Goal: Task Accomplishment & Management: Manage account settings

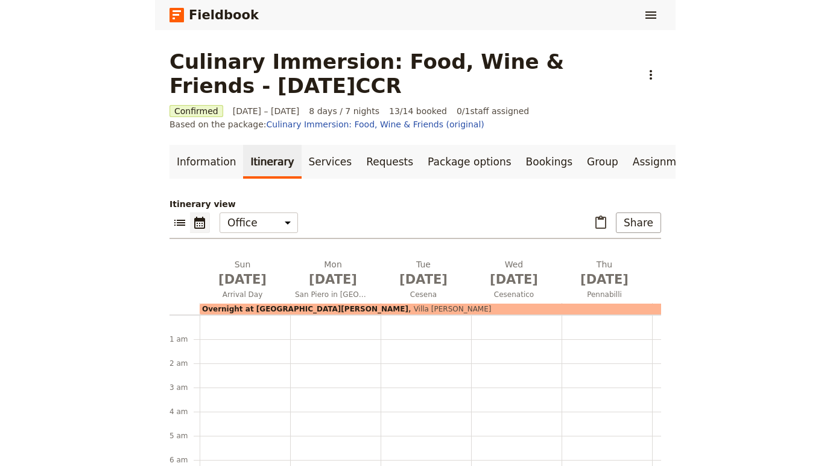
scroll to position [286, 0]
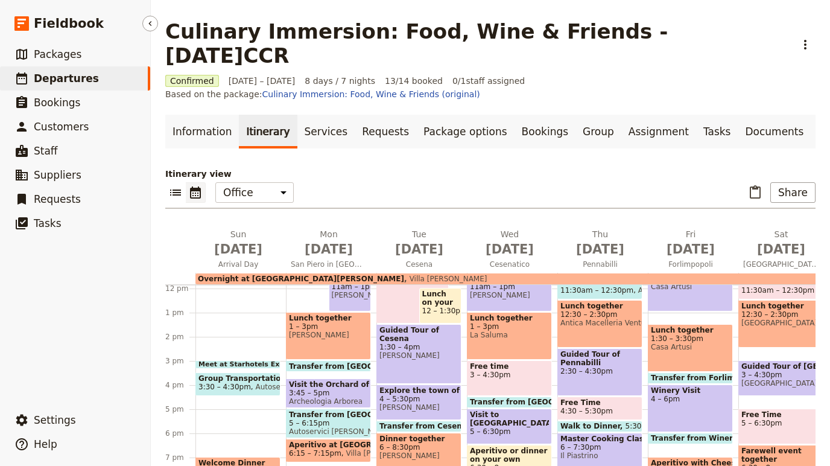
click at [49, 74] on span "Departures" at bounding box center [66, 78] width 65 height 12
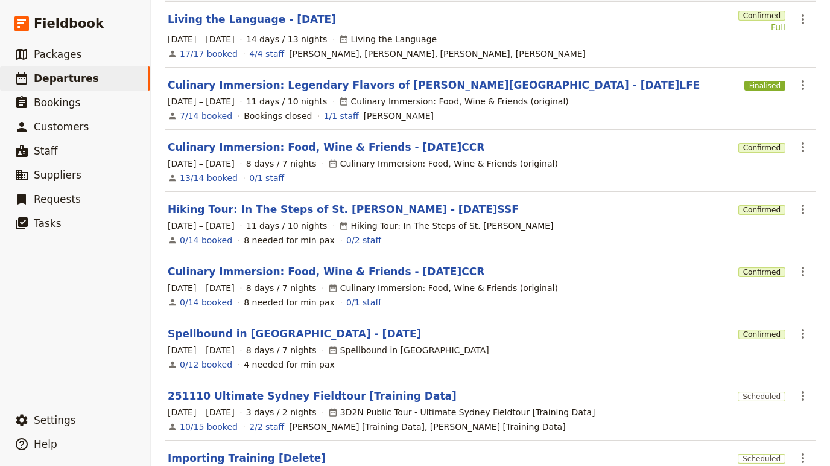
scroll to position [132, 0]
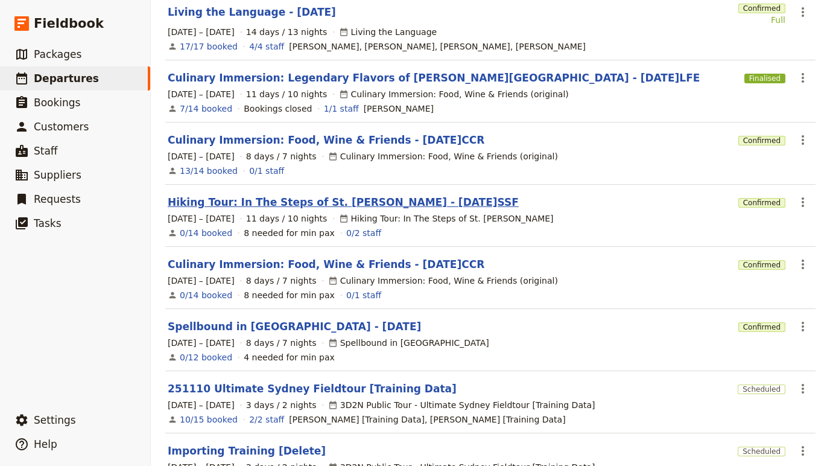
click at [361, 198] on link "Hiking Tour: In The Steps of St. [PERSON_NAME] - [DATE]SSF" at bounding box center [343, 202] width 351 height 14
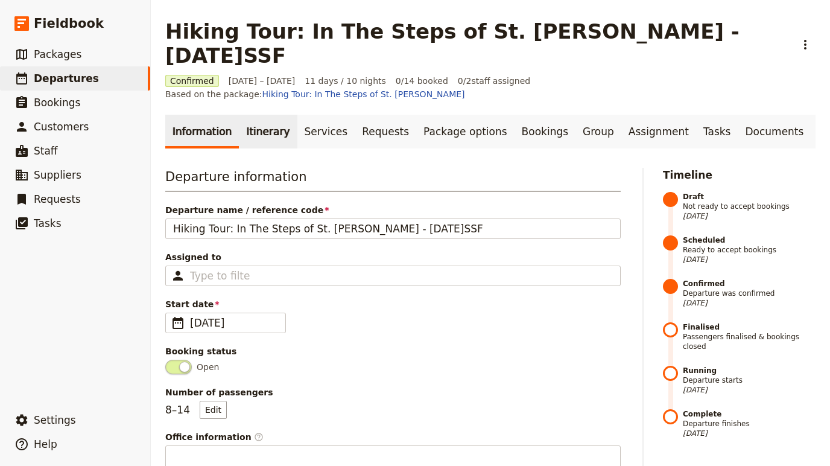
click at [243, 115] on link "Itinerary" at bounding box center [268, 132] width 58 height 34
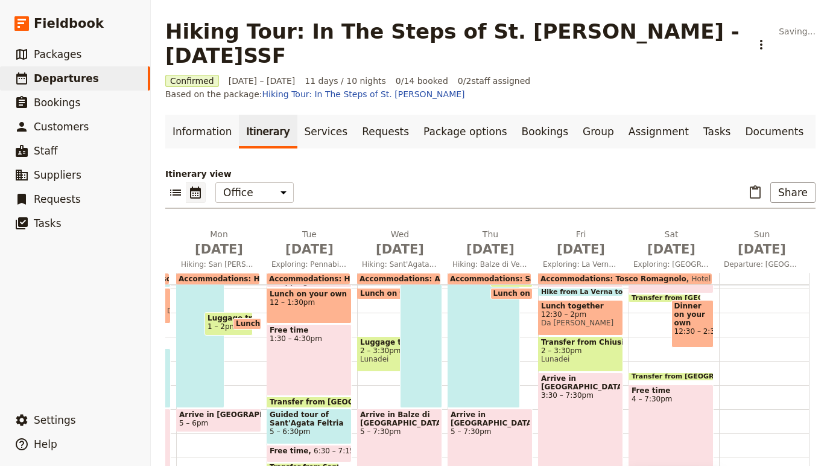
click at [520, 465] on span "Lunch together" at bounding box center [671, 475] width 79 height 8
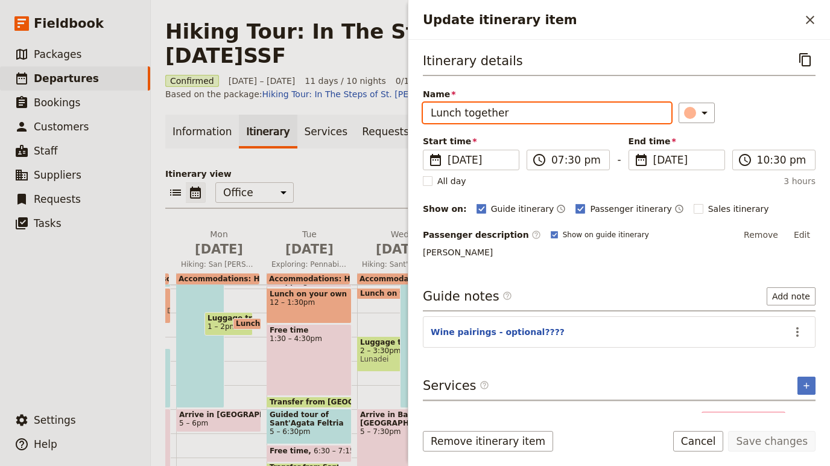
click at [441, 119] on input "Lunch together" at bounding box center [547, 113] width 249 height 21
type input "Dinner together"
click at [520, 431] on button "Save changes" at bounding box center [771, 441] width 87 height 21
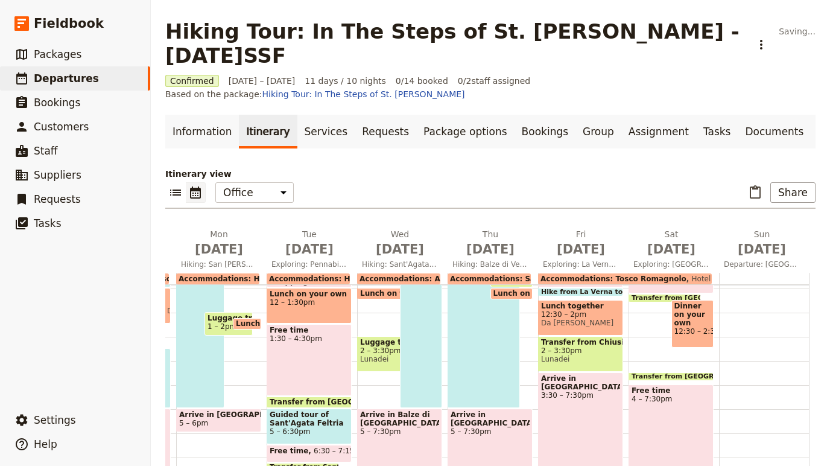
scroll to position [37, 0]
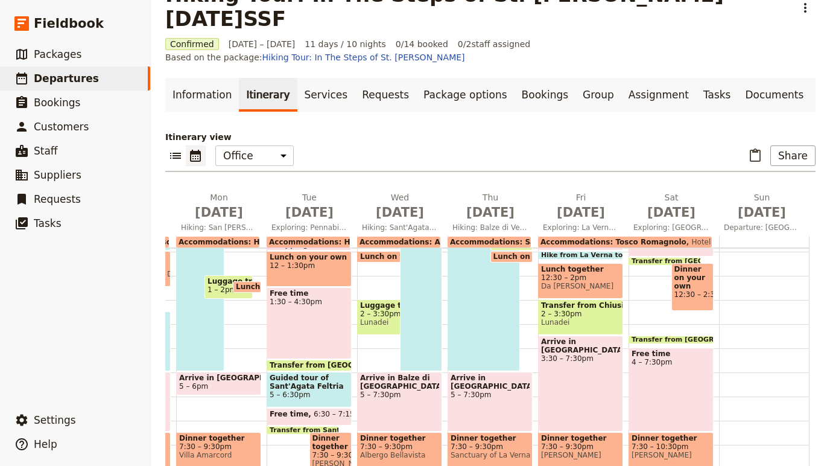
click at [520, 434] on span "Dinner together" at bounding box center [671, 438] width 79 height 8
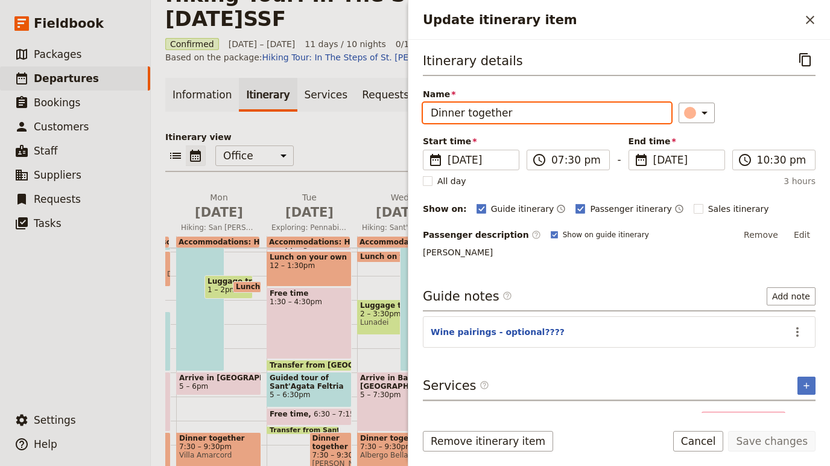
click at [434, 113] on input "Dinner together" at bounding box center [547, 113] width 249 height 21
type input "Farewell dinner together"
click at [520, 431] on button "Save changes" at bounding box center [771, 441] width 87 height 21
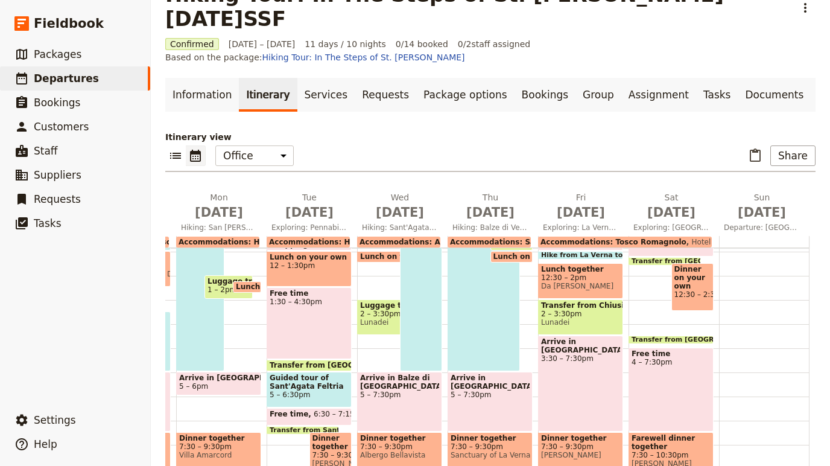
click at [520, 290] on span "12:30 – 2:30pm" at bounding box center [693, 294] width 37 height 8
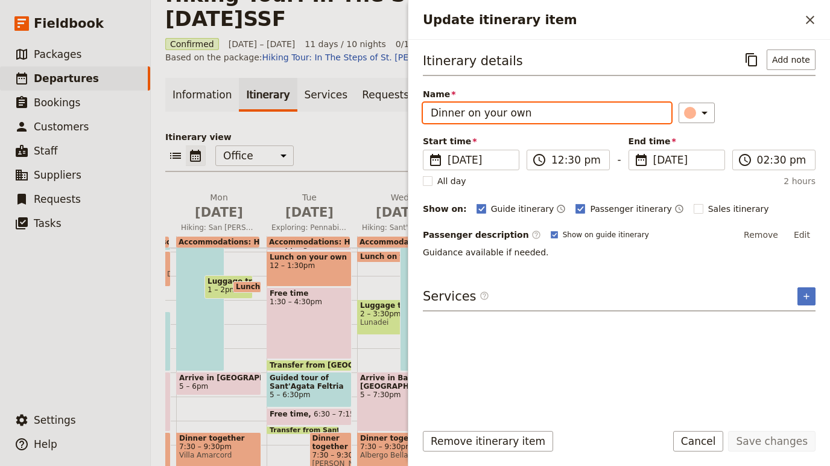
click at [459, 115] on input "Dinner on your own" at bounding box center [547, 113] width 249 height 21
drag, startPoint x: 459, startPoint y: 115, endPoint x: 429, endPoint y: 115, distance: 30.2
click at [429, 115] on input "Dinner on your own" at bounding box center [547, 113] width 249 height 21
type input "Lunchon your own"
click at [520, 431] on button "Save changes" at bounding box center [771, 441] width 87 height 21
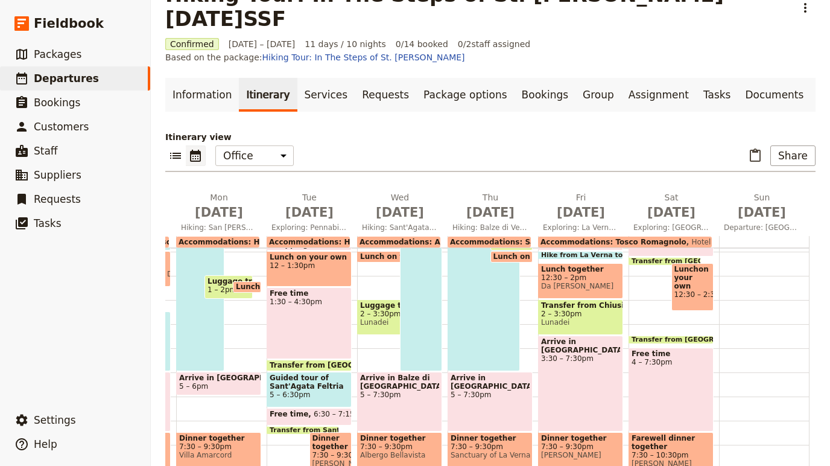
click at [520, 263] on div "Lunchon your own 12:30 – 2:30pm" at bounding box center [693, 287] width 43 height 48
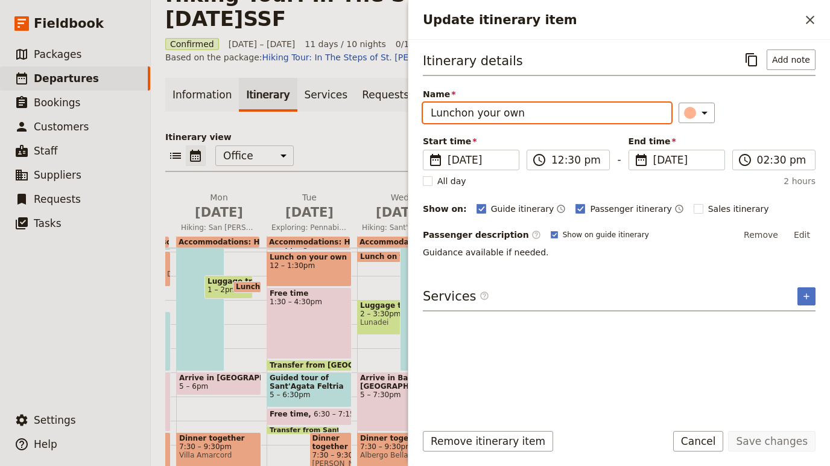
click at [458, 112] on input "Lunchon your own" at bounding box center [547, 113] width 249 height 21
type input "Lunch on your own"
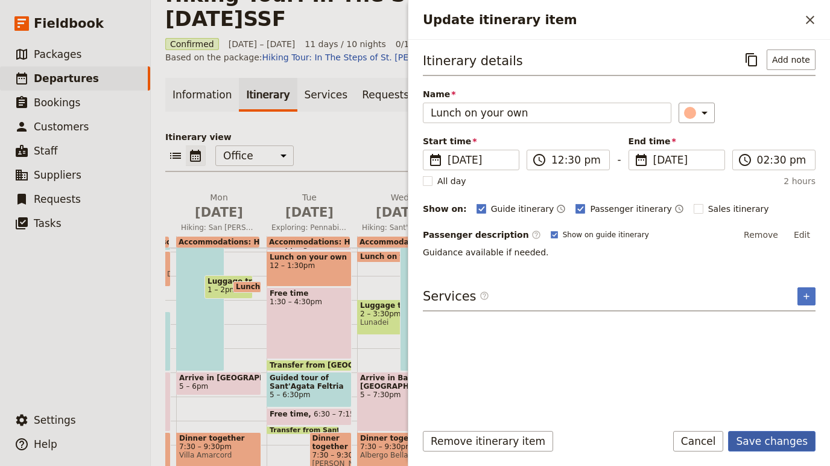
click at [520, 441] on button "Save changes" at bounding box center [771, 441] width 87 height 21
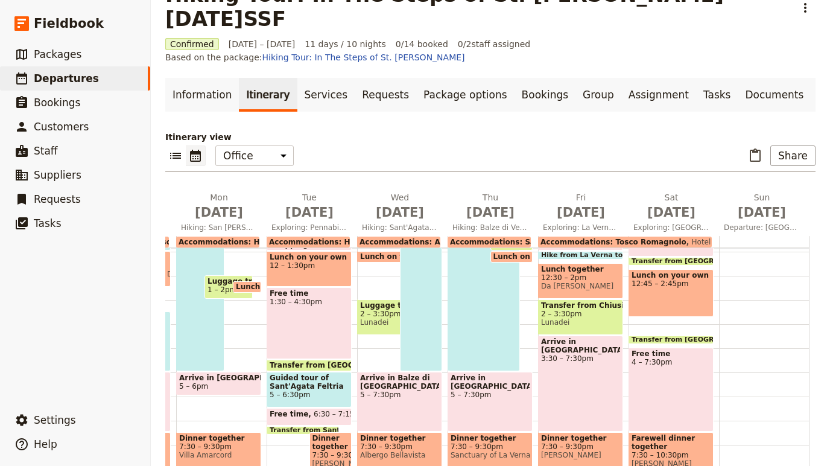
click at [520, 240] on div "Breakfast at hotel 7 – 8:[GEOGRAPHIC_DATA] Tosco Romagnolo Check out of hotel 8…" at bounding box center [764, 251] width 91 height 579
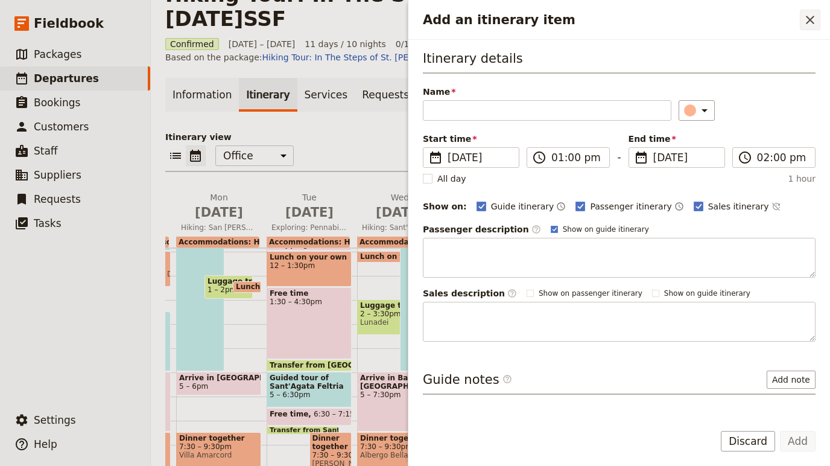
click at [520, 18] on icon "Close drawer" at bounding box center [810, 20] width 8 height 8
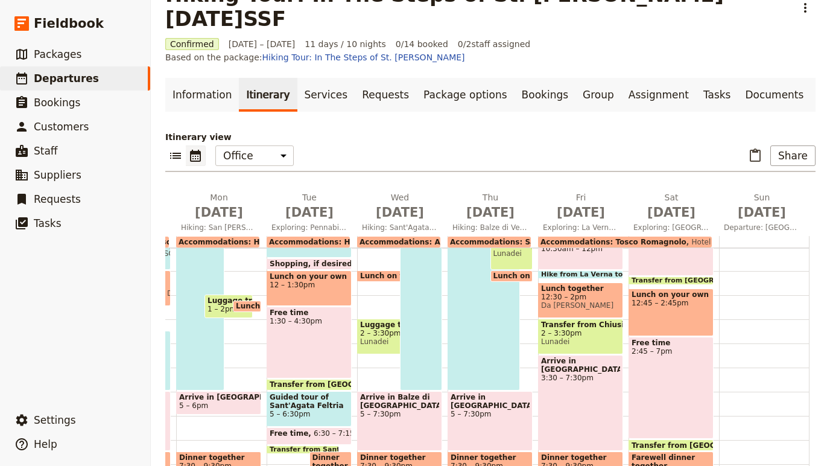
scroll to position [286, 0]
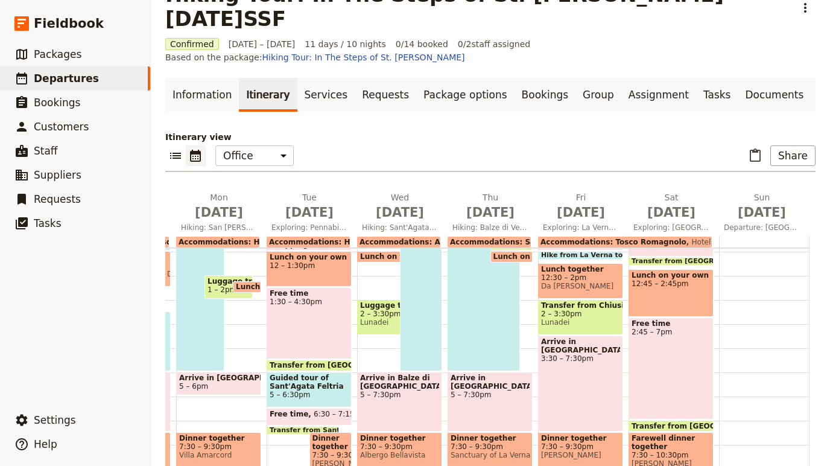
click at [520, 341] on div "Free time 2:45 – 7pm" at bounding box center [671, 368] width 85 height 102
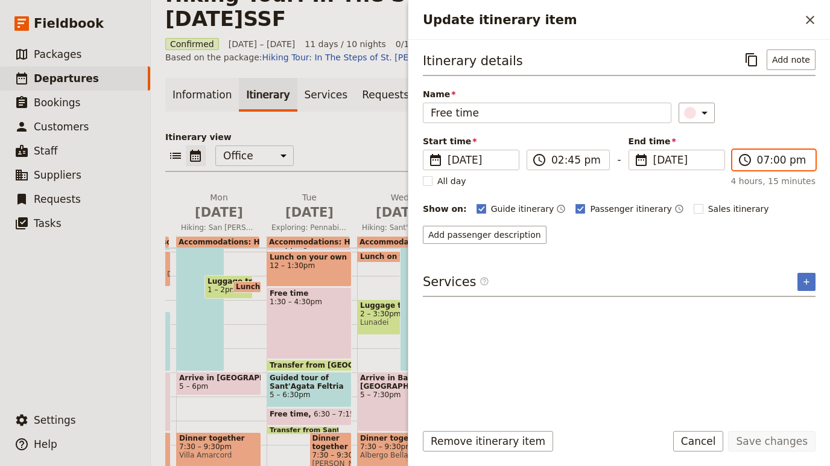
click at [520, 160] on input "07:00 pm" at bounding box center [782, 160] width 51 height 14
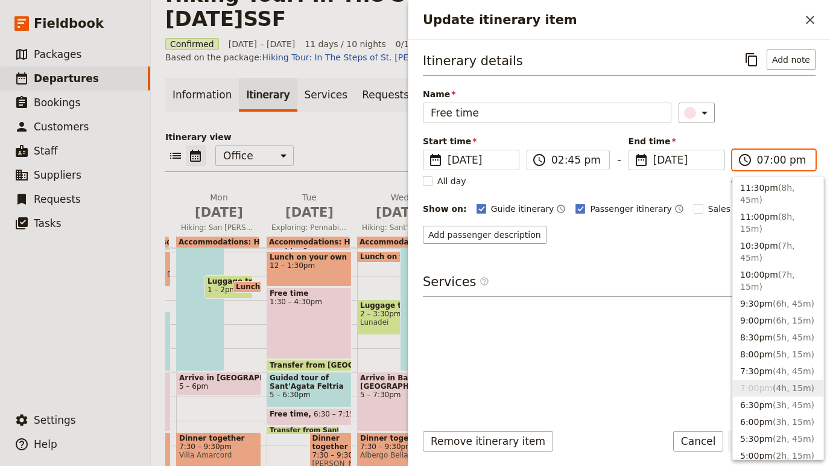
type input "06:00 pm"
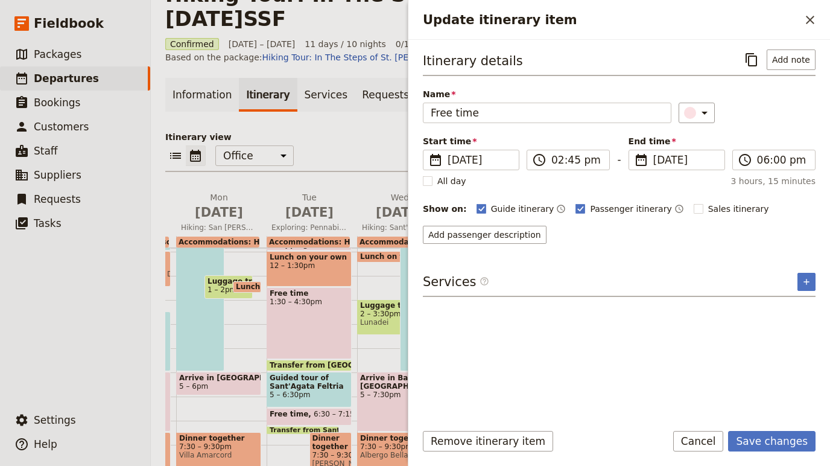
click at [520, 322] on div "Itinerary details ​ Add note Name Free time ​ Start time ​ [DATE] [DATE] [DATE]…" at bounding box center [619, 230] width 393 height 362
click at [520, 443] on button "Save changes" at bounding box center [771, 441] width 87 height 21
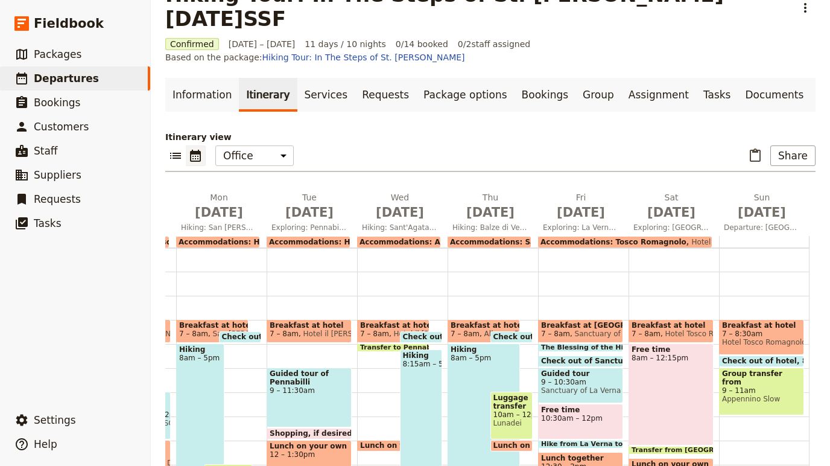
scroll to position [108, 0]
